Goal: Information Seeking & Learning: Learn about a topic

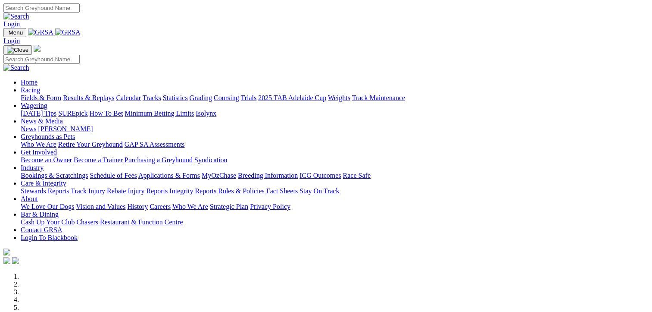
click at [26, 94] on link "Fields & Form" at bounding box center [41, 97] width 41 height 7
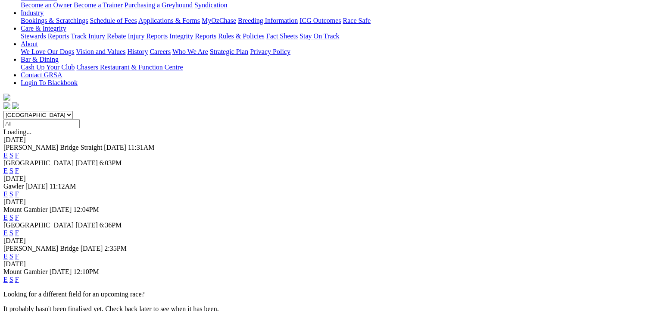
scroll to position [259, 0]
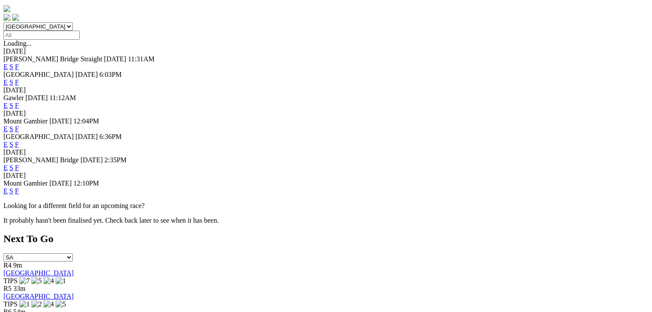
click at [19, 187] on link "F" at bounding box center [17, 190] width 4 height 7
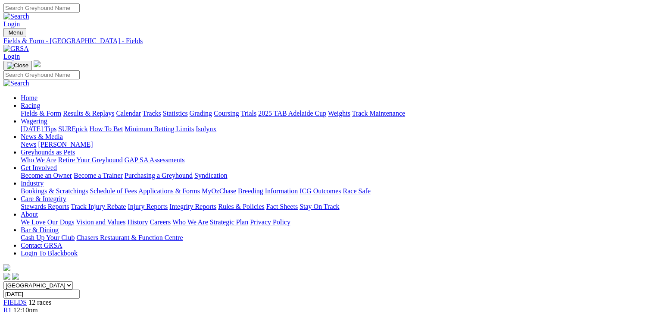
click at [38, 311] on span "12:27pm" at bounding box center [25, 317] width 25 height 7
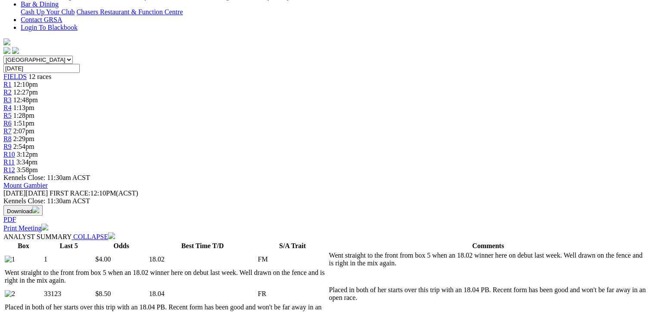
scroll to position [302, 0]
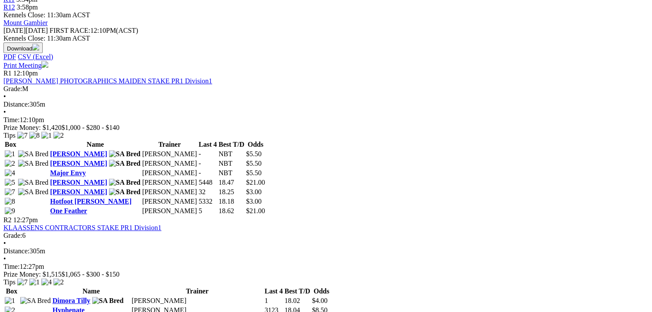
scroll to position [216, 0]
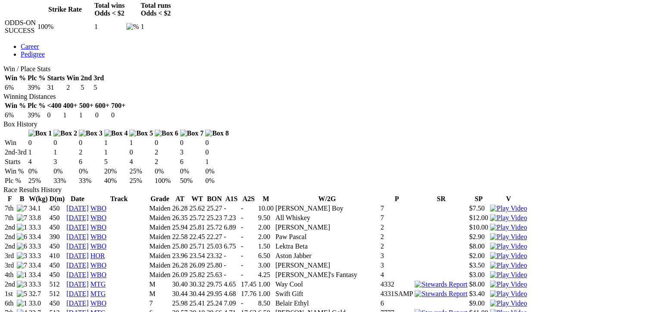
scroll to position [388, 0]
